Goal: Task Accomplishment & Management: Manage account settings

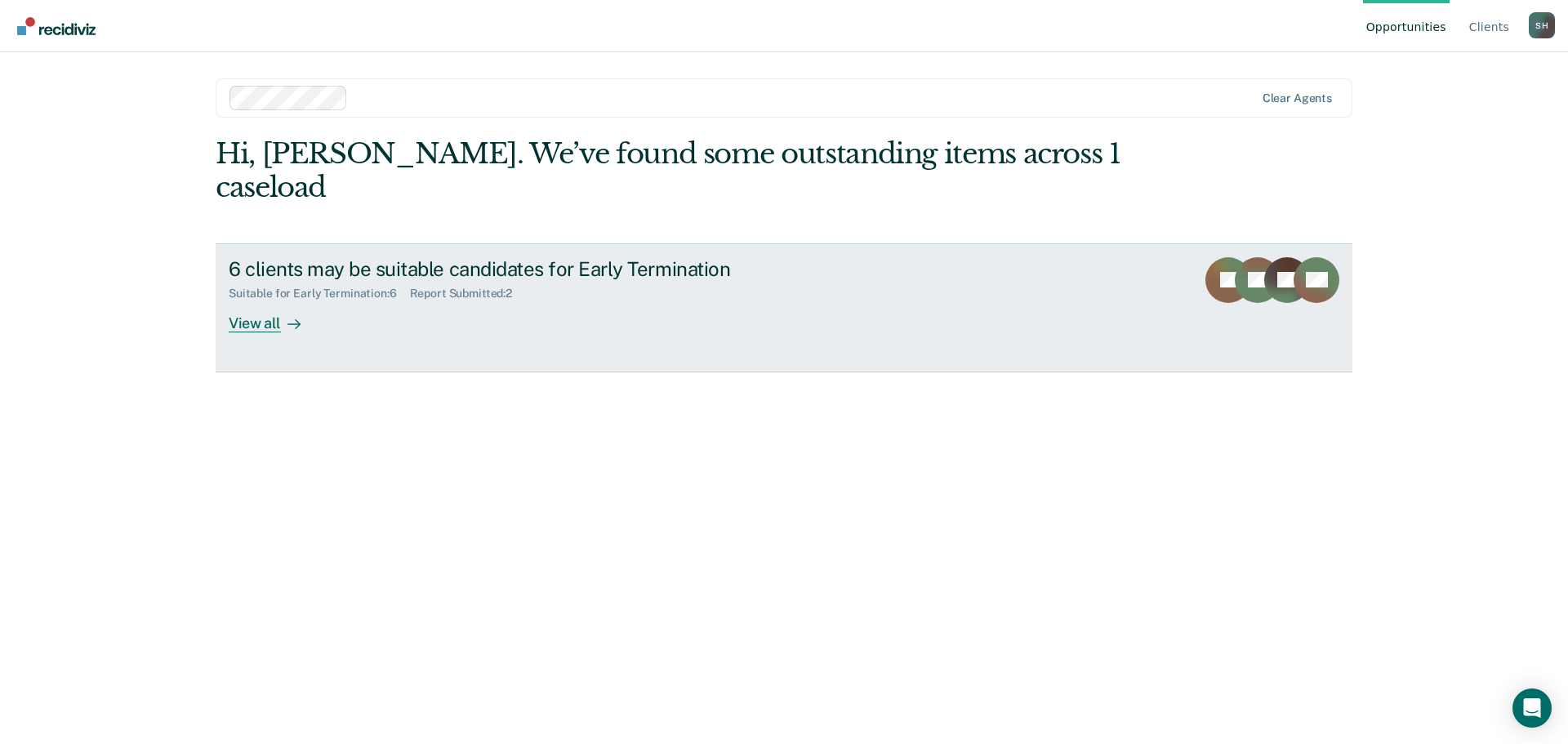
click at [624, 280] on div "Suitable for Early Termination : 6 Report Submitted : 2" at bounding box center [515, 290] width 573 height 21
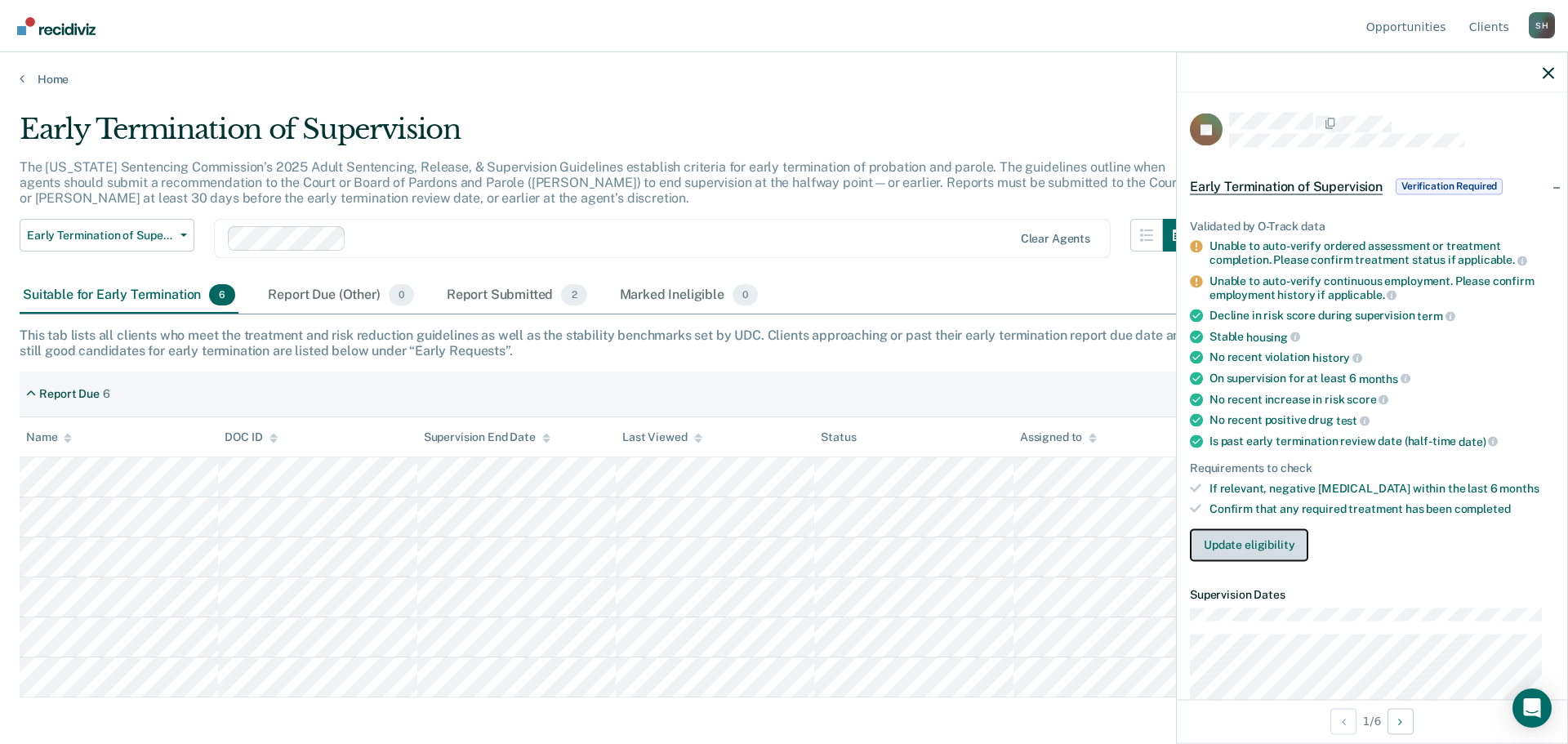
click at [1250, 538] on button "Update eligibility" at bounding box center [1249, 545] width 119 height 33
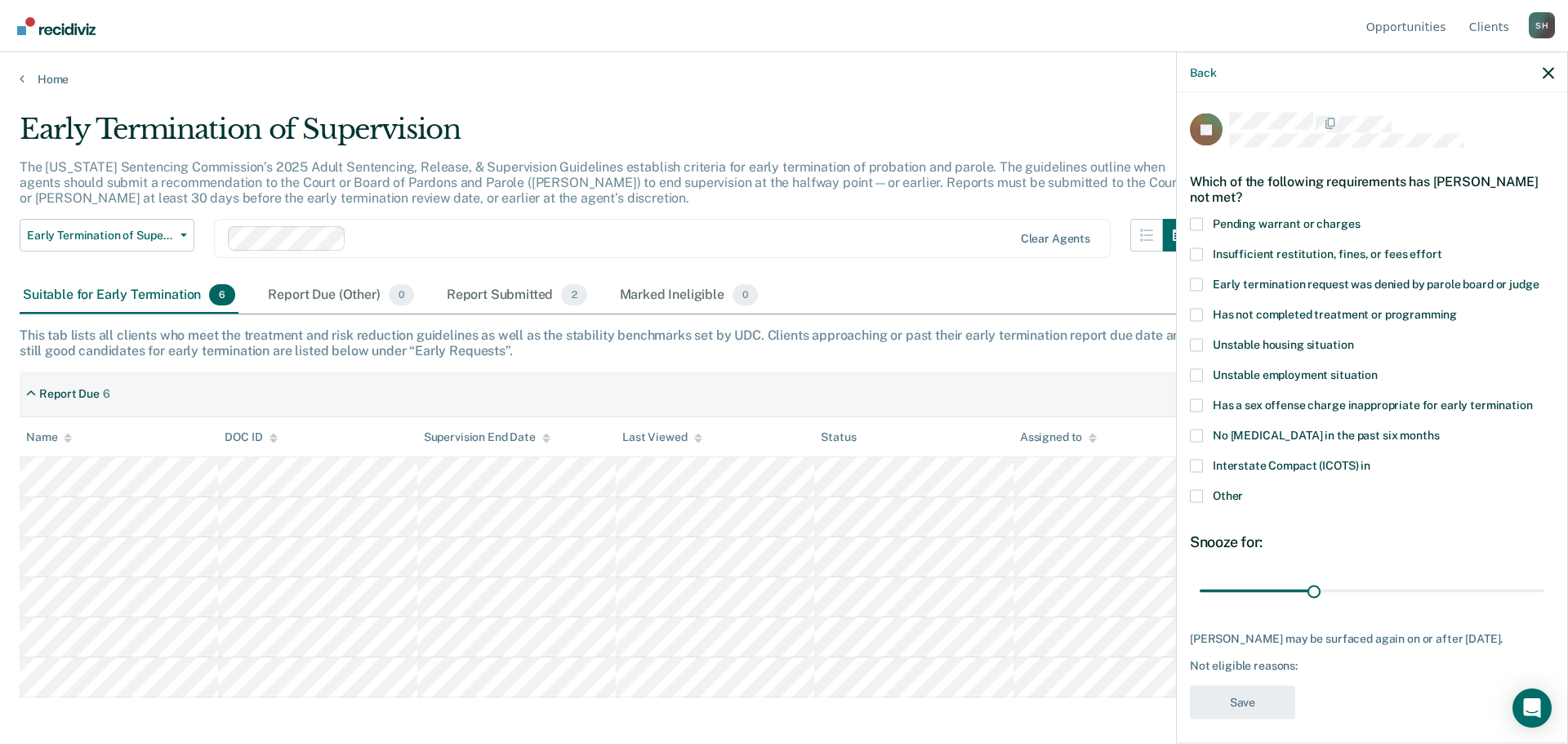
click at [1200, 314] on span at bounding box center [1196, 314] width 13 height 13
click at [1457, 307] on input "Has not completed treatment or programming" at bounding box center [1457, 307] width 0 height 0
click at [1255, 698] on button "Save" at bounding box center [1243, 702] width 106 height 34
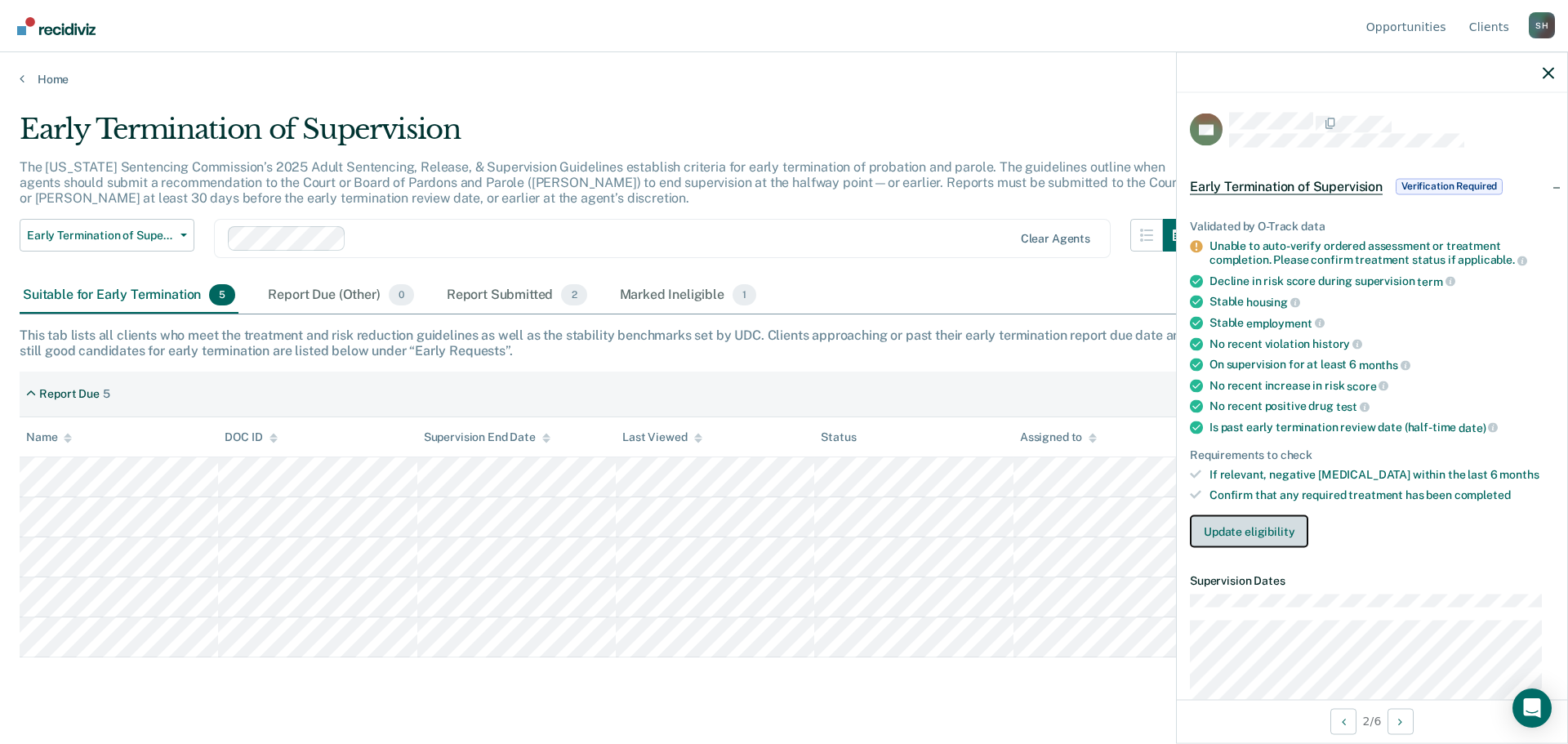
click at [1258, 530] on button "Update eligibility" at bounding box center [1249, 531] width 119 height 33
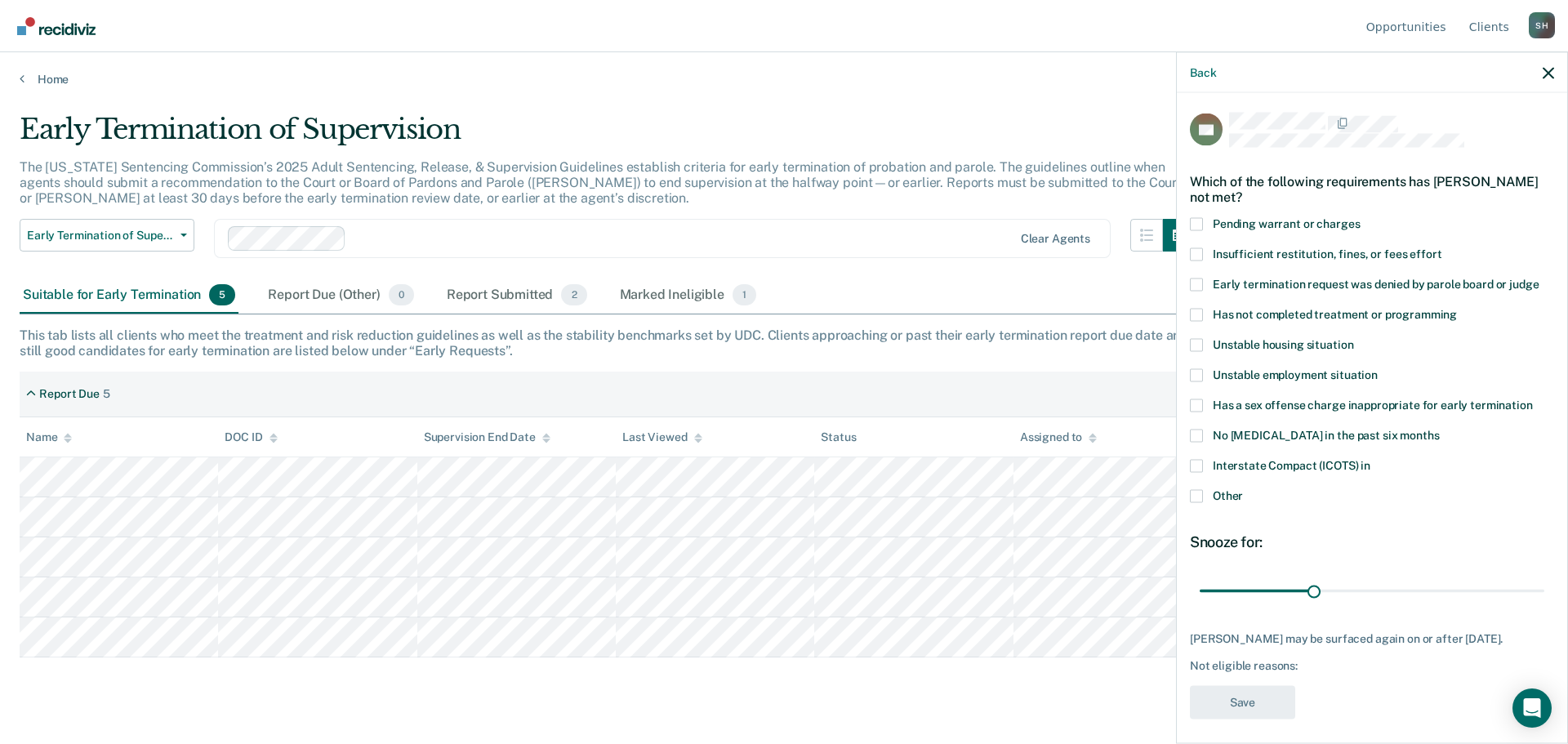
click at [1196, 493] on span at bounding box center [1196, 495] width 13 height 13
click at [1243, 489] on input "Other" at bounding box center [1243, 489] width 0 height 0
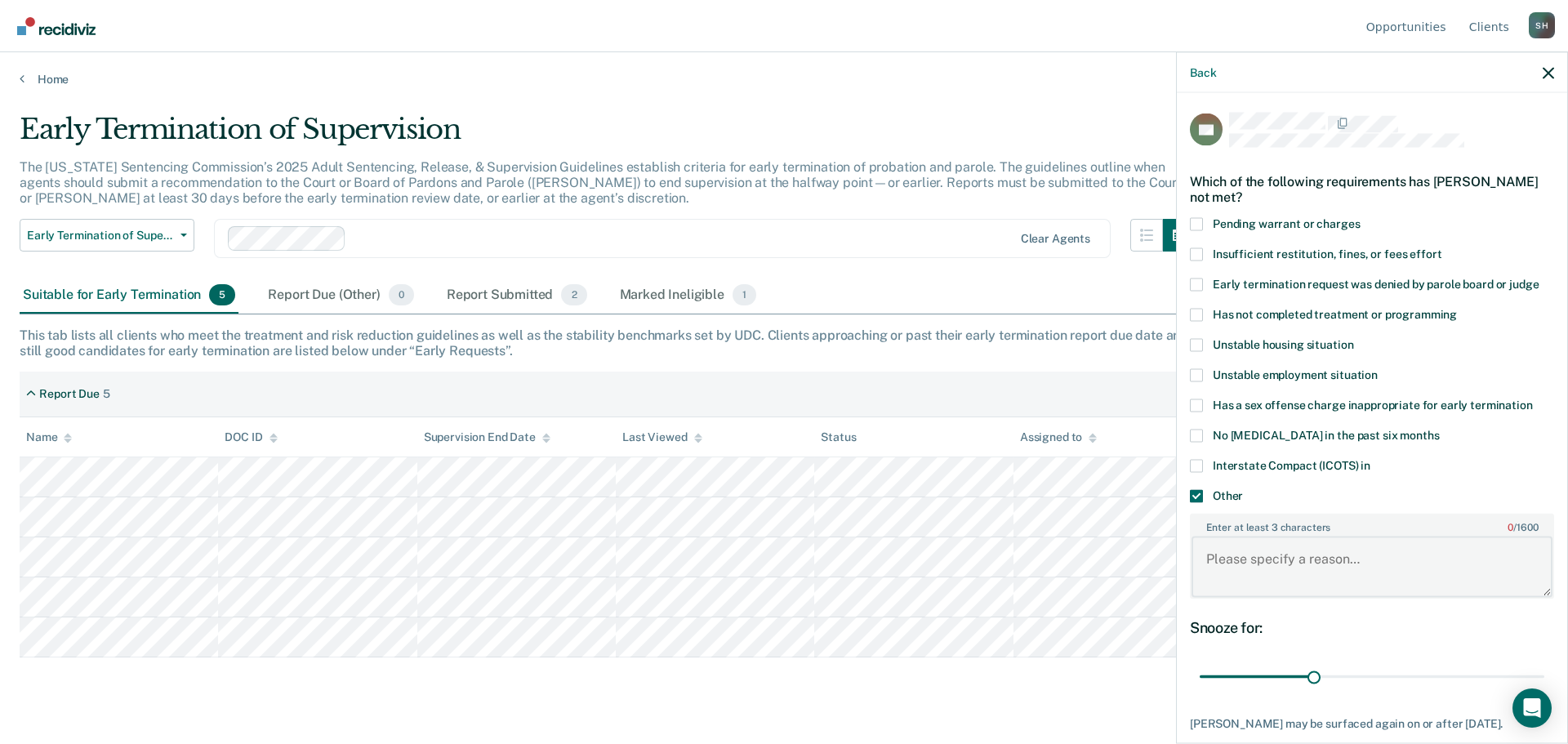
click at [1232, 557] on textarea "Enter at least 3 characters 0 / 1600" at bounding box center [1372, 566] width 361 height 61
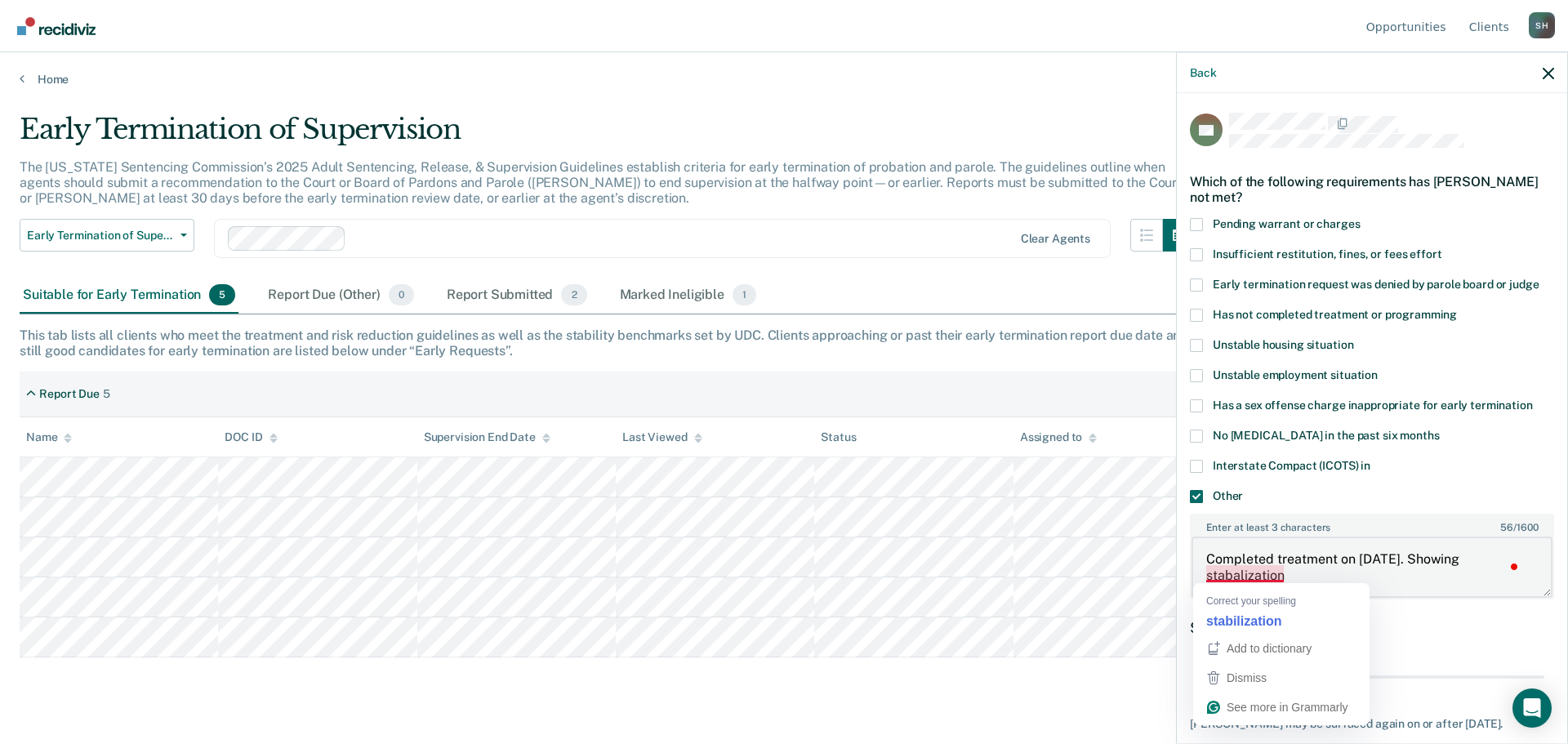
click at [1240, 575] on textarea "Completed treatment on [DATE]. Showing stabalization" at bounding box center [1372, 566] width 361 height 61
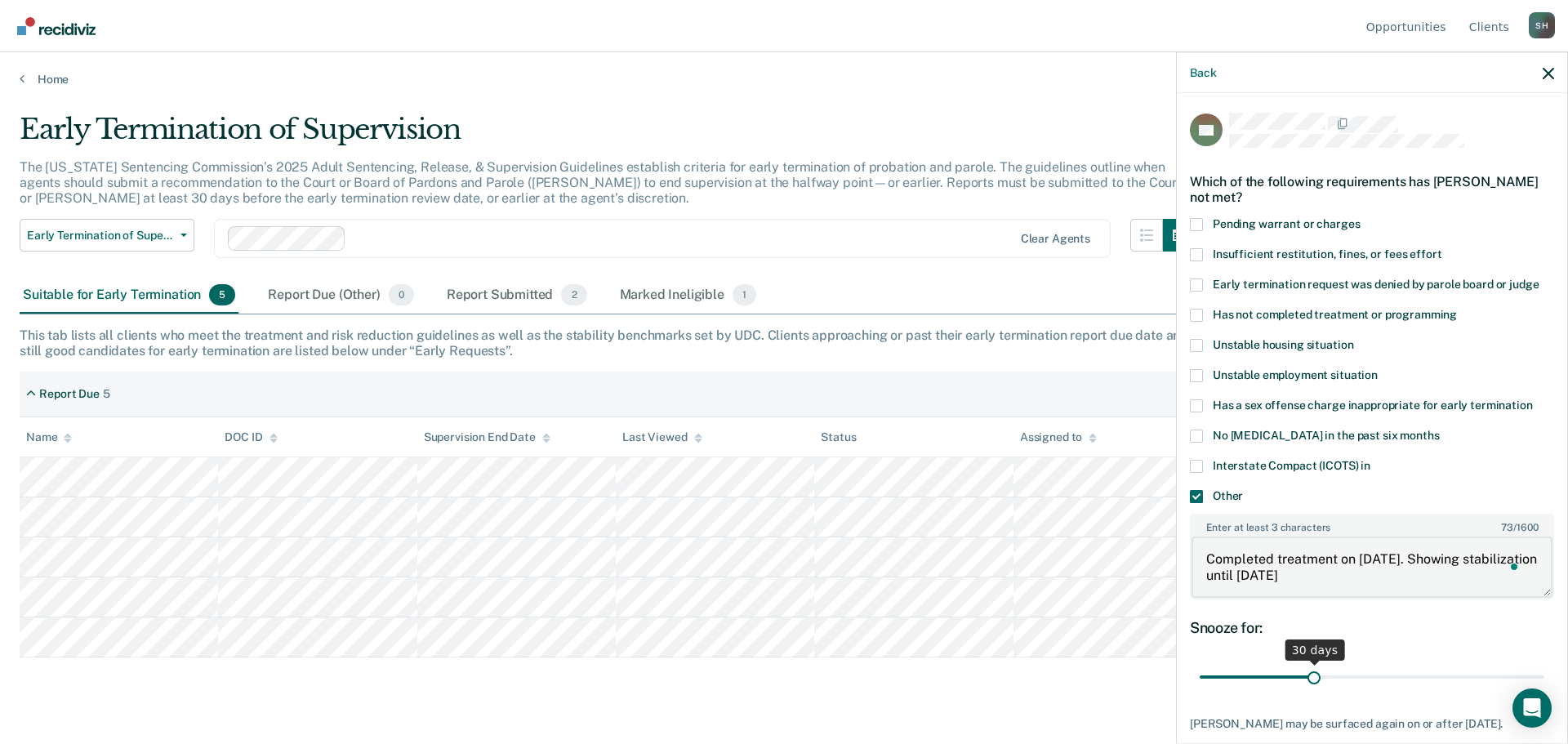
type textarea "Completed treatment on [DATE]. Showing stabilization until [DATE]"
drag, startPoint x: 1306, startPoint y: 675, endPoint x: 1260, endPoint y: 676, distance: 46.0
type input "16"
click at [1260, 676] on input "range" at bounding box center [1372, 676] width 345 height 29
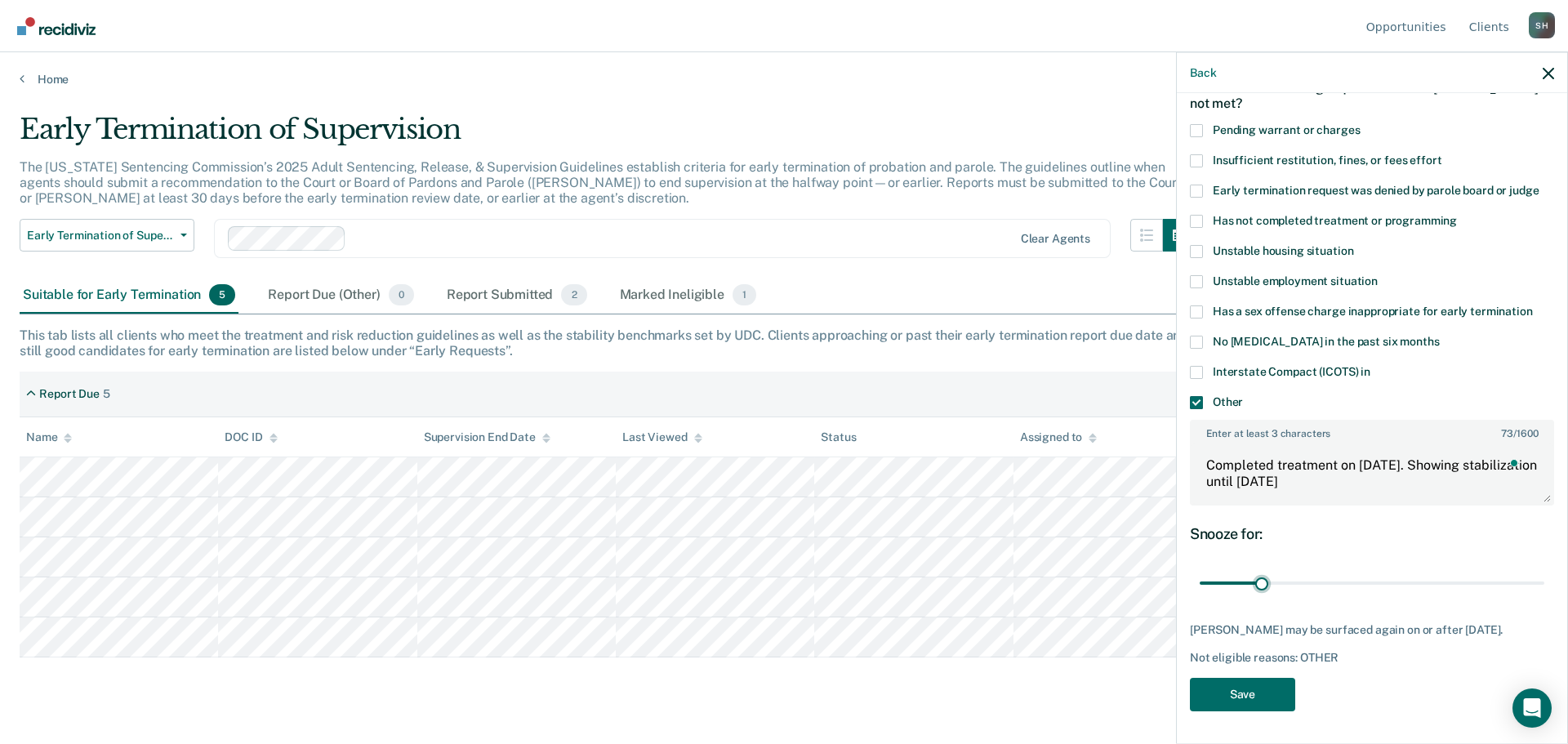
scroll to position [105, 0]
click at [1276, 677] on button "Save" at bounding box center [1243, 694] width 106 height 34
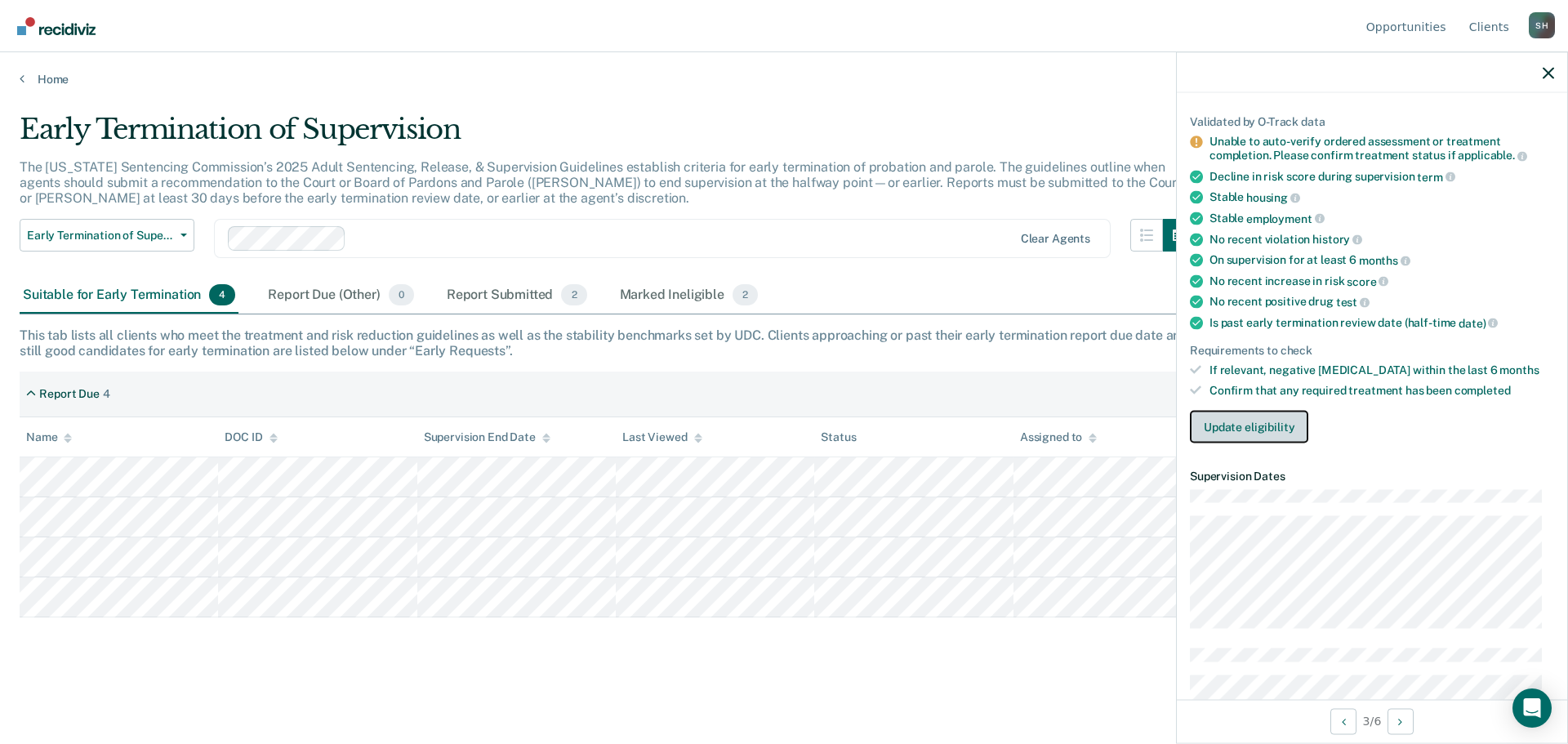
click at [1258, 425] on button "Update eligibility" at bounding box center [1249, 426] width 119 height 33
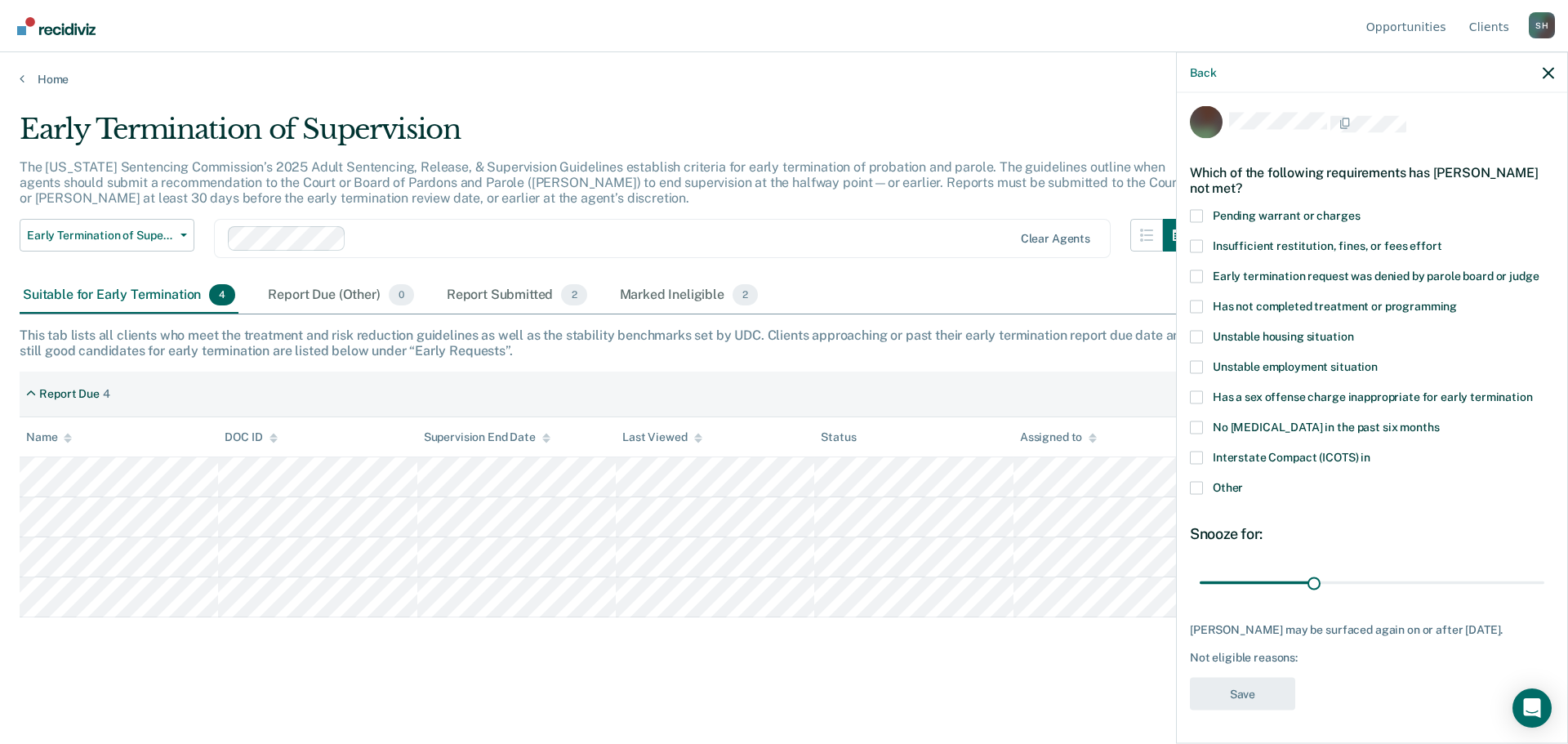
scroll to position [21, 0]
click at [1196, 481] on span at bounding box center [1196, 487] width 13 height 13
click at [1243, 481] on input "Other" at bounding box center [1243, 481] width 0 height 0
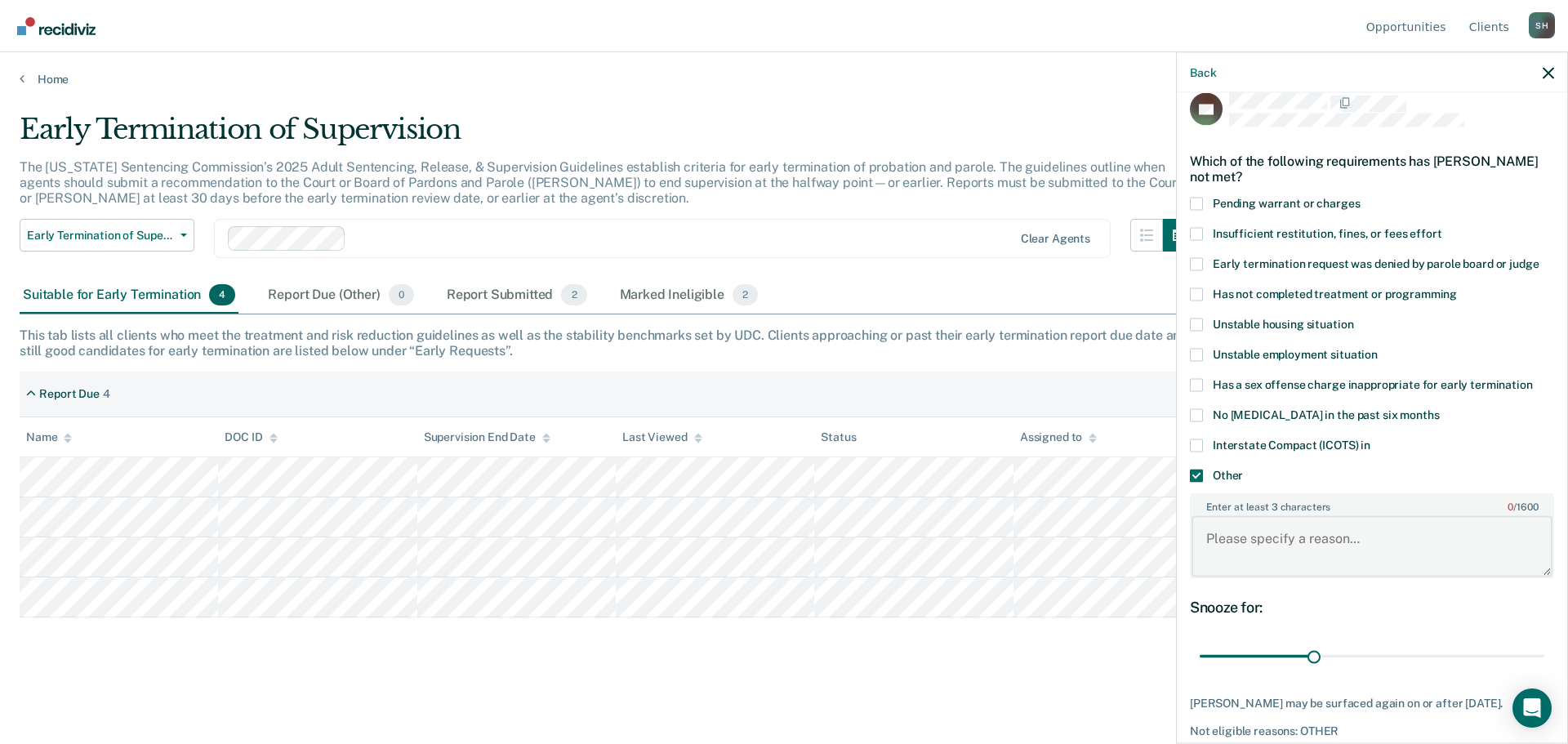
click at [1274, 531] on textarea "Enter at least 3 characters 0 / 1600" at bounding box center [1372, 547] width 361 height 61
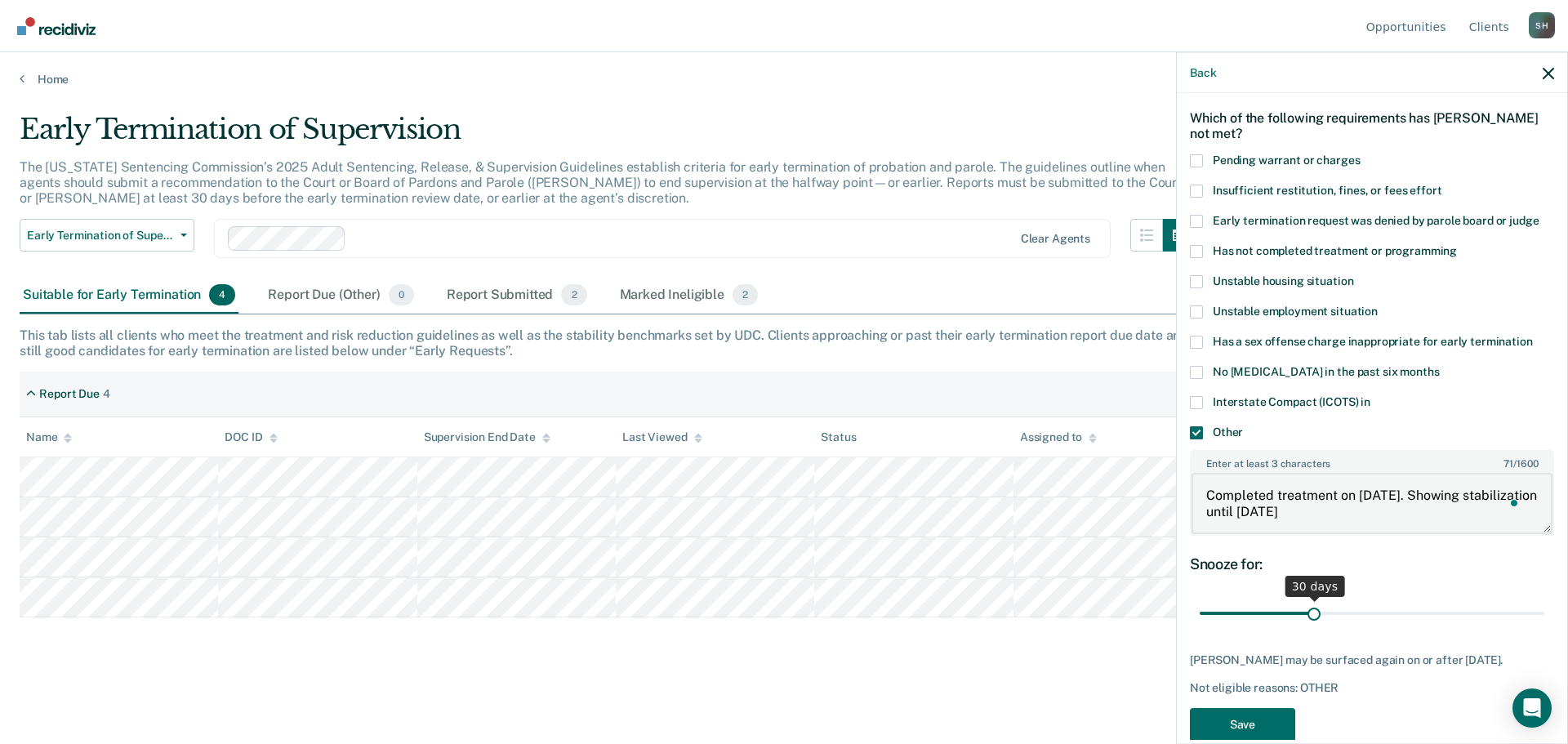
scroll to position [102, 0]
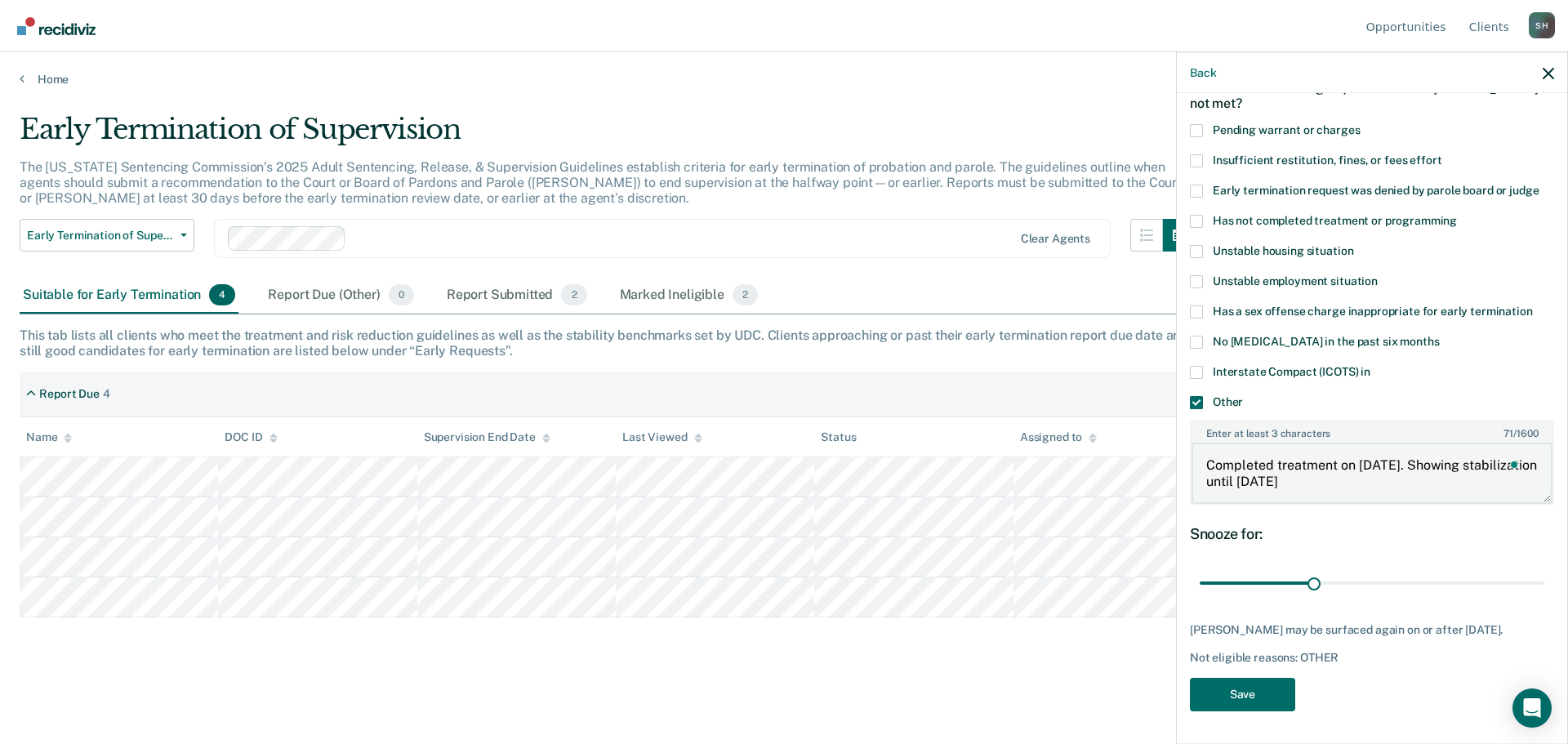
click at [1373, 469] on textarea "Completed treatment on [DATE]. Showing stabilization until [DATE]" at bounding box center [1372, 473] width 361 height 61
type textarea "Completed treatment on [DATE]. Showing stabilization until [DATE]"
click at [1271, 702] on button "Save" at bounding box center [1243, 694] width 106 height 34
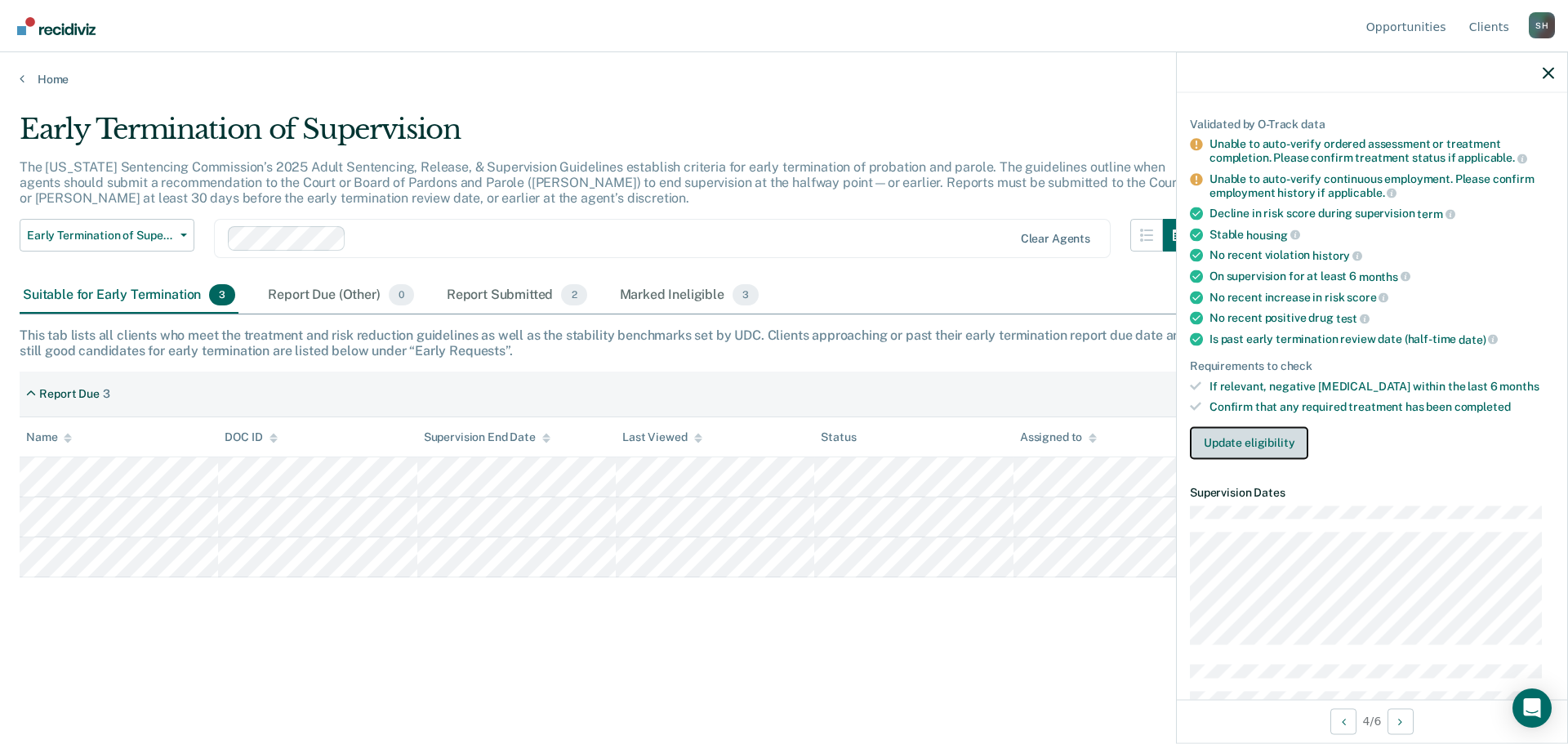
click at [1226, 442] on button "Update eligibility" at bounding box center [1249, 443] width 119 height 33
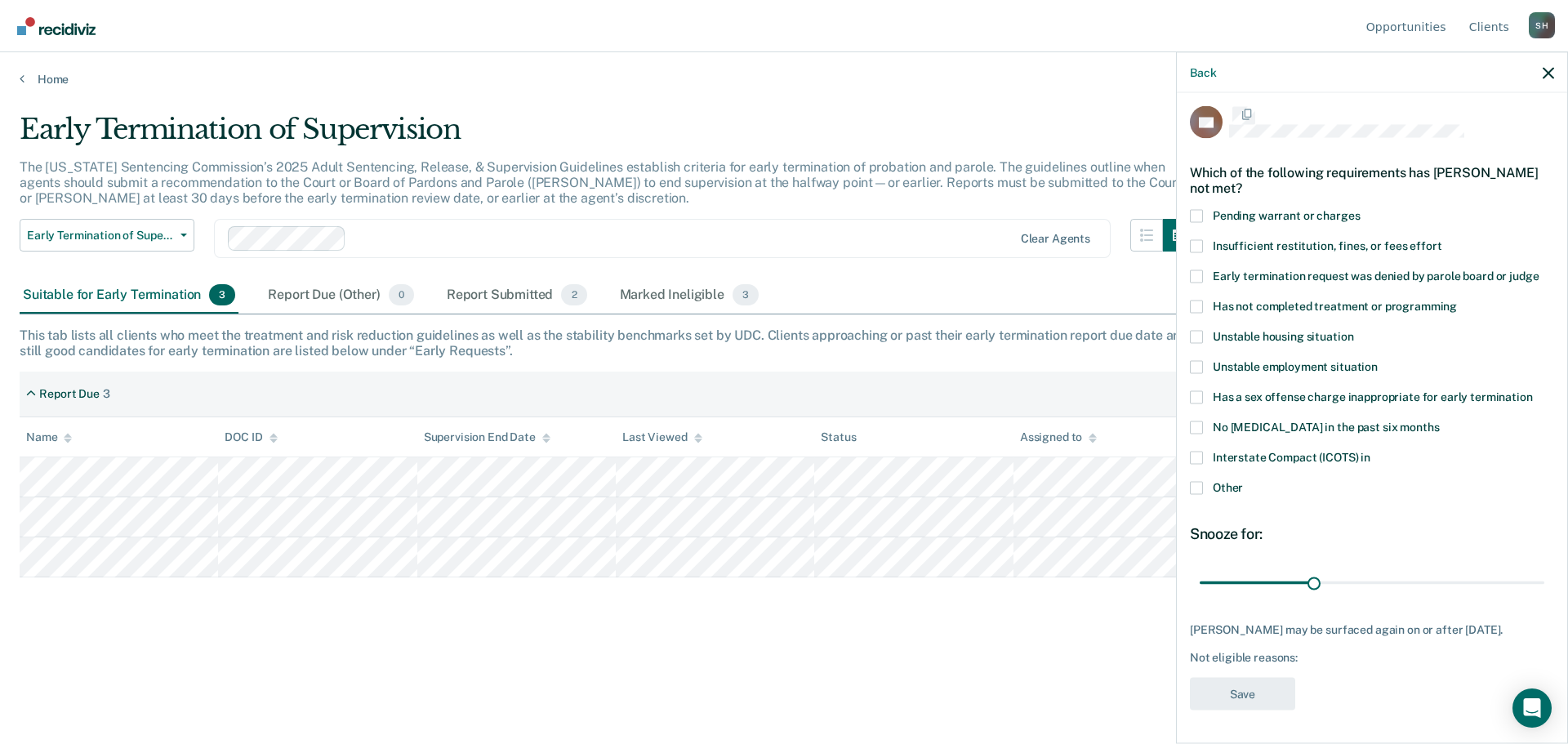
scroll to position [7, 0]
click at [1199, 307] on span at bounding box center [1196, 307] width 13 height 13
click at [1457, 301] on input "Has not completed treatment or programming" at bounding box center [1457, 301] width 0 height 0
click at [1267, 695] on button "Save" at bounding box center [1243, 695] width 106 height 34
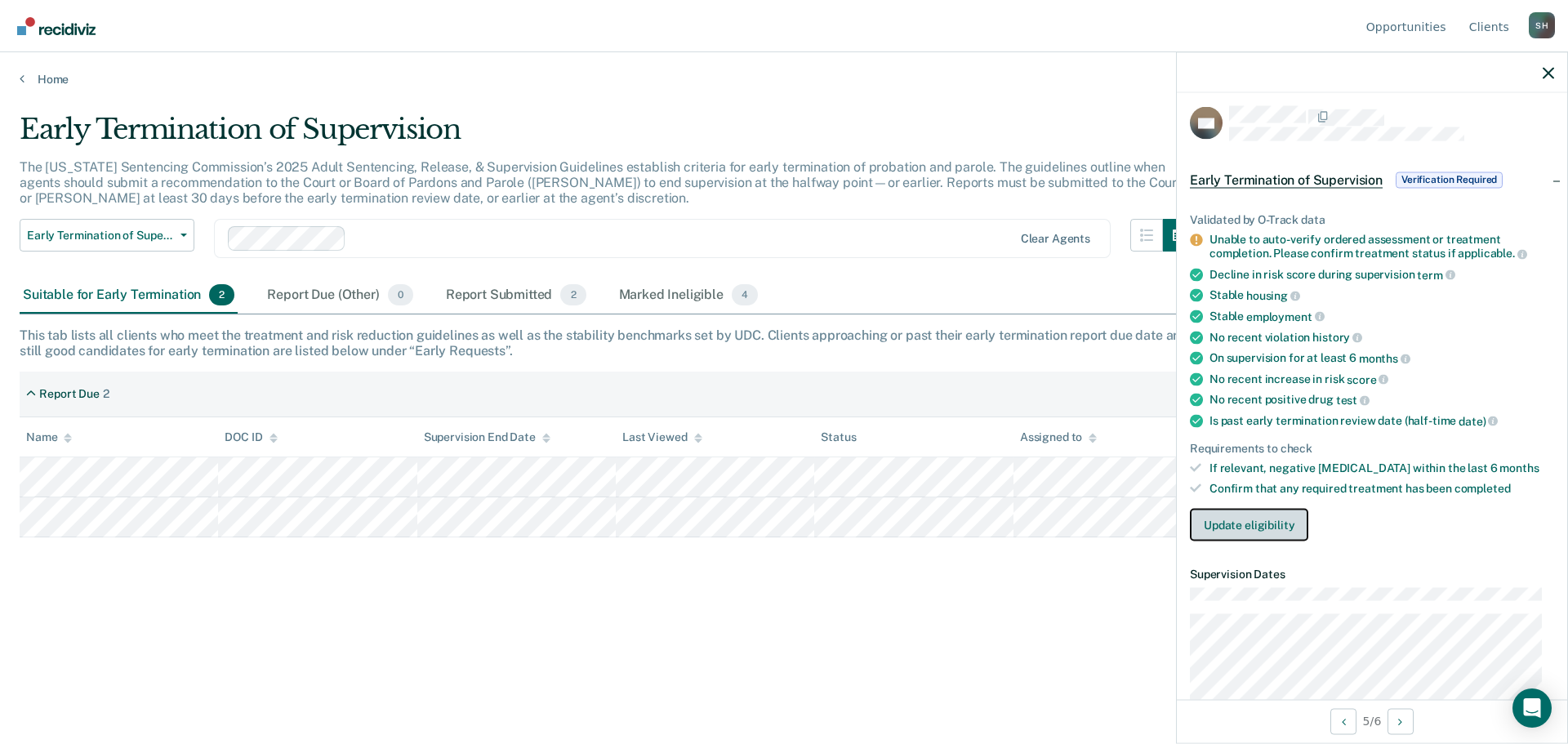
click at [1273, 521] on button "Update eligibility" at bounding box center [1249, 524] width 119 height 33
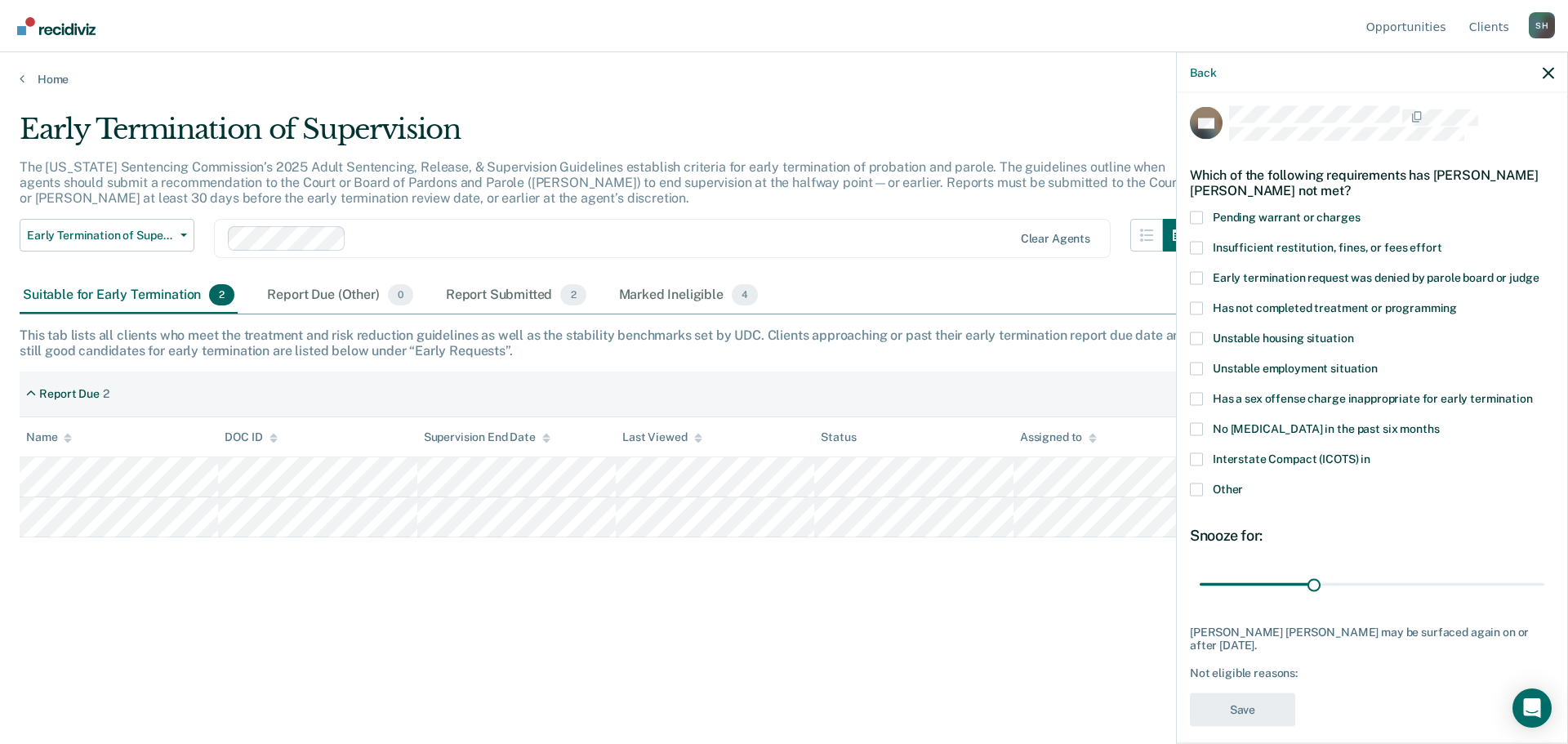
click at [1194, 369] on span at bounding box center [1196, 368] width 13 height 13
click at [1378, 362] on input "Unstable employment situation" at bounding box center [1378, 362] width 0 height 0
click at [1200, 366] on span at bounding box center [1196, 368] width 13 height 13
click at [1378, 362] on input "Unstable employment situation" at bounding box center [1378, 362] width 0 height 0
click at [1198, 310] on span at bounding box center [1196, 307] width 13 height 13
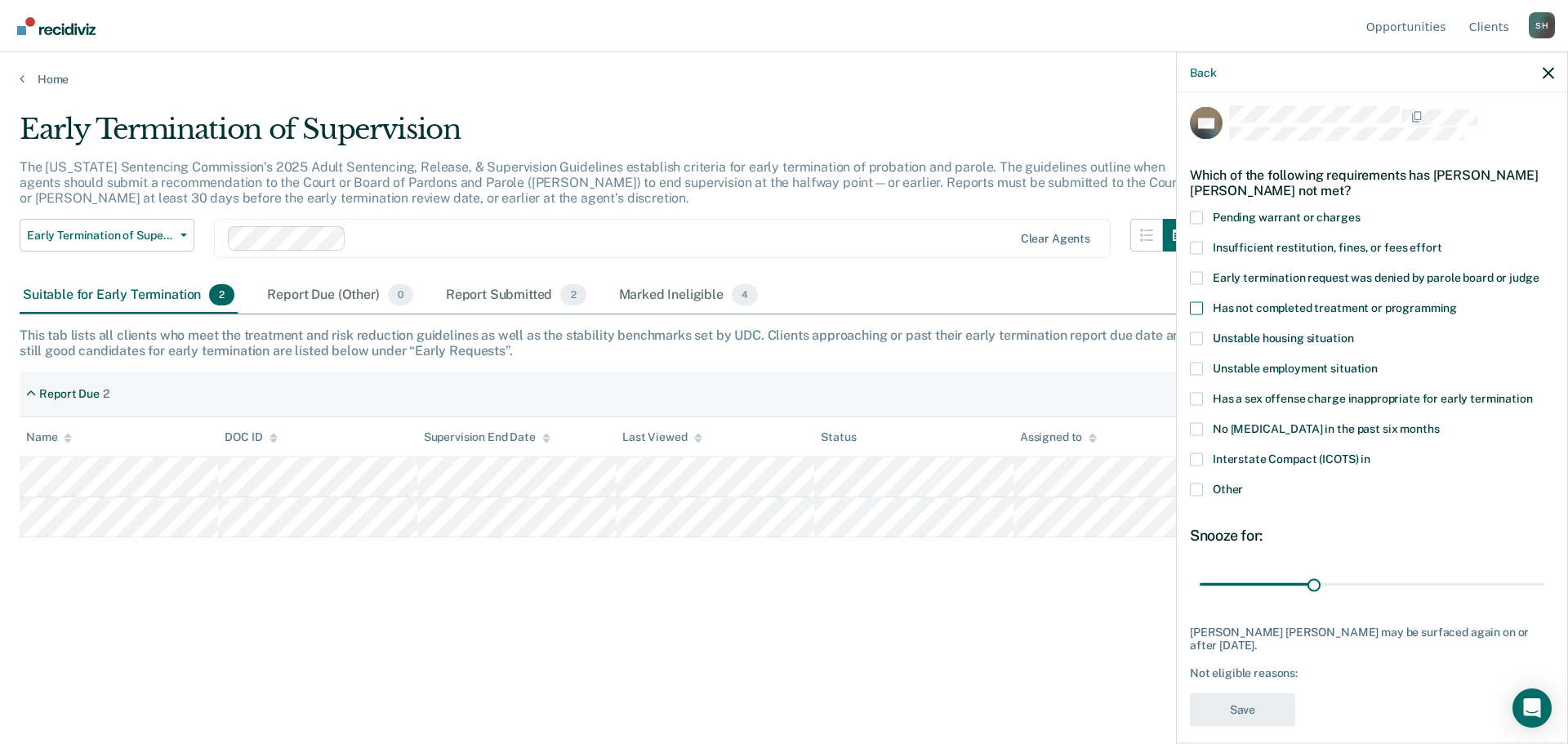
click at [1457, 301] on input "Has not completed treatment or programming" at bounding box center [1457, 301] width 0 height 0
click at [1260, 704] on button "Save" at bounding box center [1243, 709] width 106 height 34
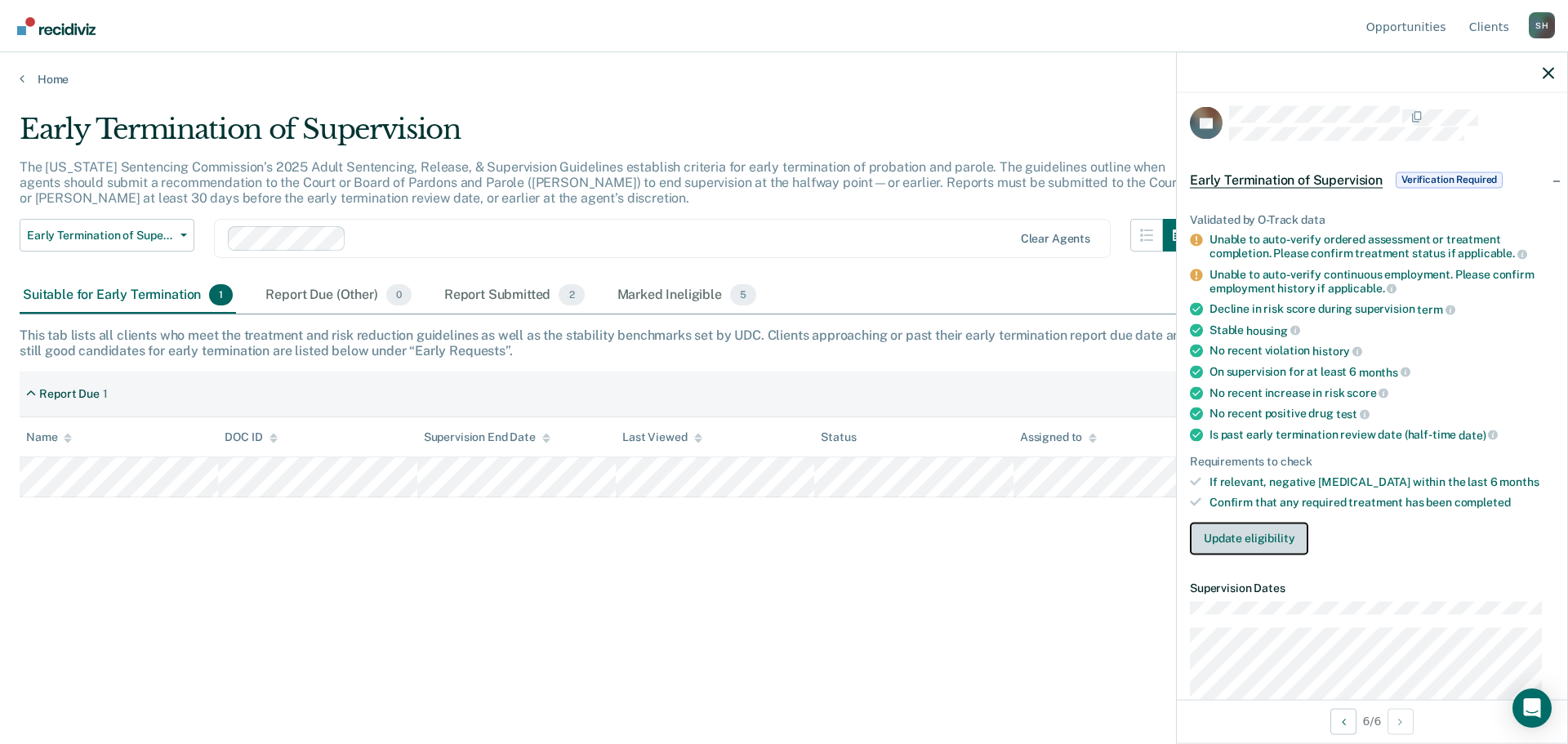
click at [1280, 537] on button "Update eligibility" at bounding box center [1249, 539] width 119 height 33
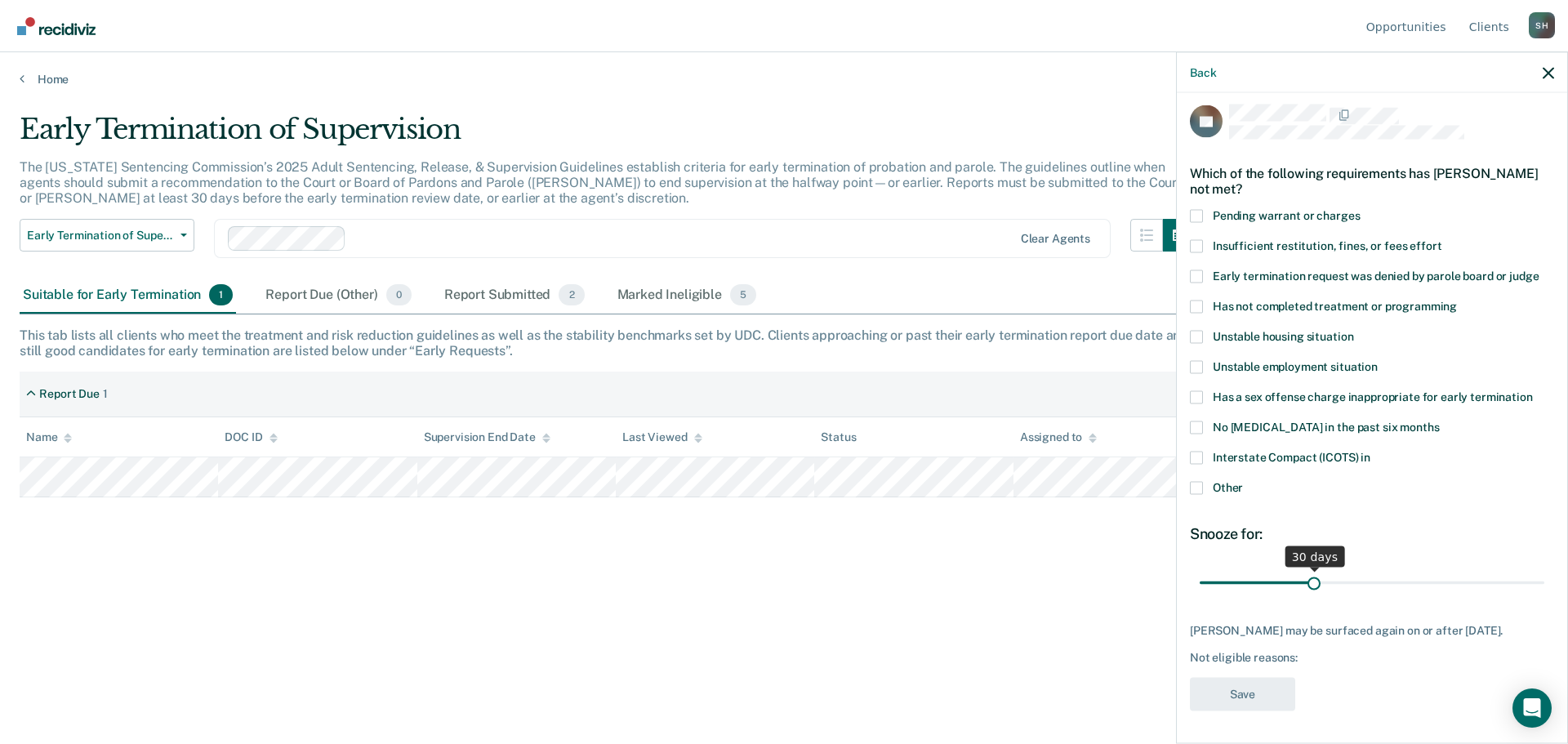
scroll to position [21, 0]
click at [1196, 300] on span at bounding box center [1196, 306] width 13 height 13
click at [1457, 300] on input "Has not completed treatment or programming" at bounding box center [1457, 300] width 0 height 0
click at [1266, 688] on button "Save" at bounding box center [1243, 694] width 106 height 34
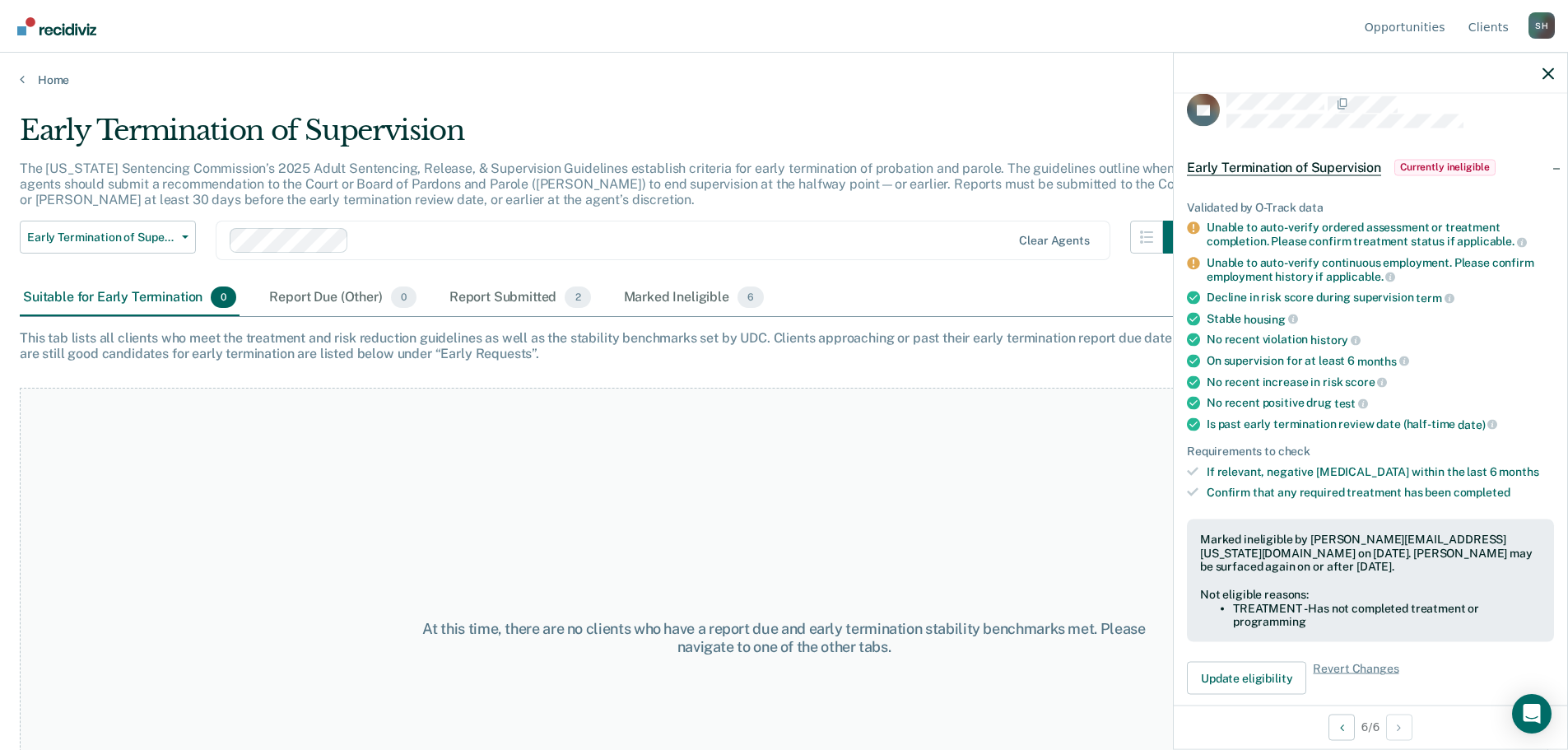
click at [945, 536] on div "At this time, there are no clients who have a report due and early termination …" at bounding box center [784, 637] width 1529 height 499
click at [1551, 72] on icon "button" at bounding box center [1548, 72] width 11 height 11
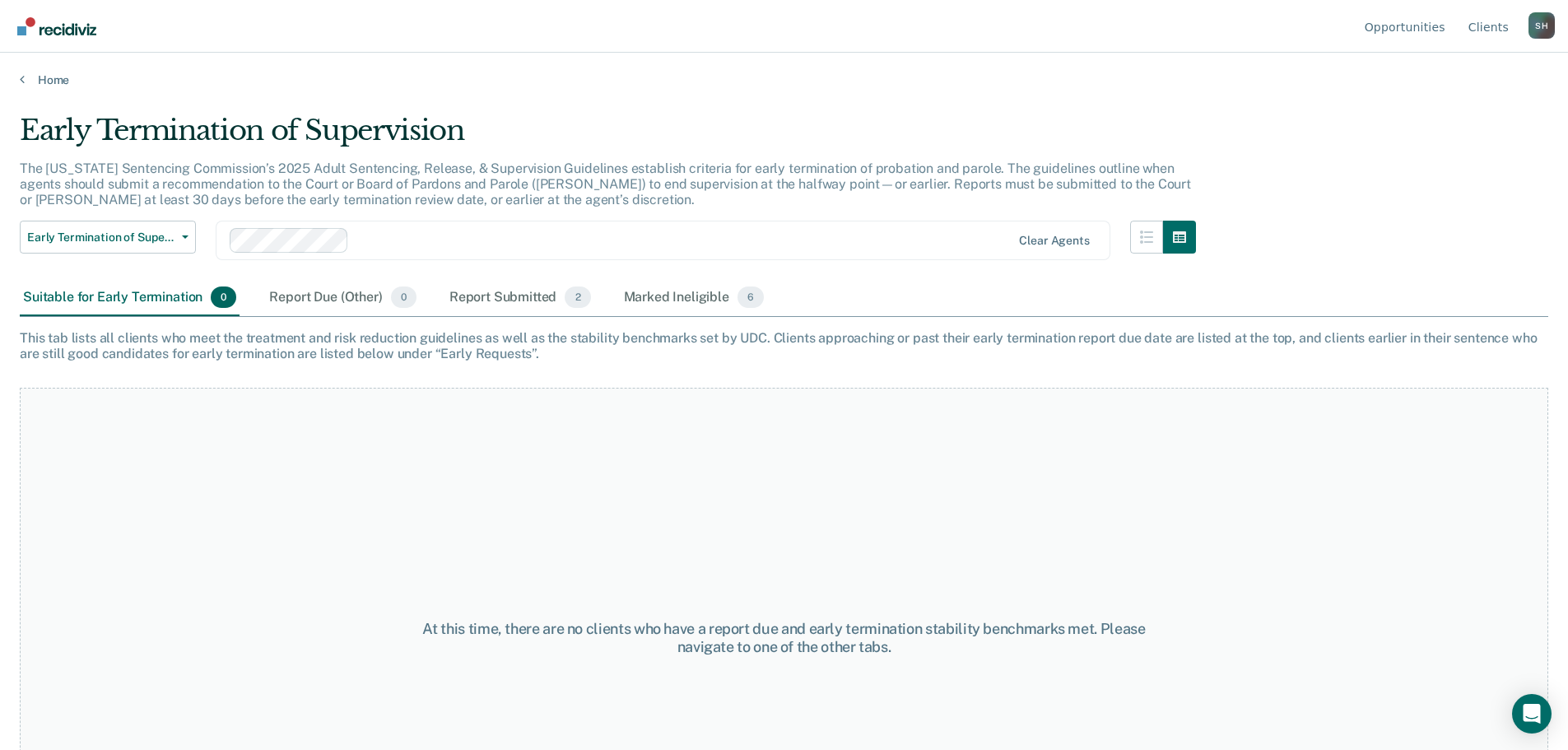
click at [922, 526] on div "At this time, there are no clients who have a report due and early termination …" at bounding box center [784, 637] width 1529 height 499
click at [479, 297] on div "Report Submitted 2" at bounding box center [520, 298] width 148 height 36
